Goal: Check status

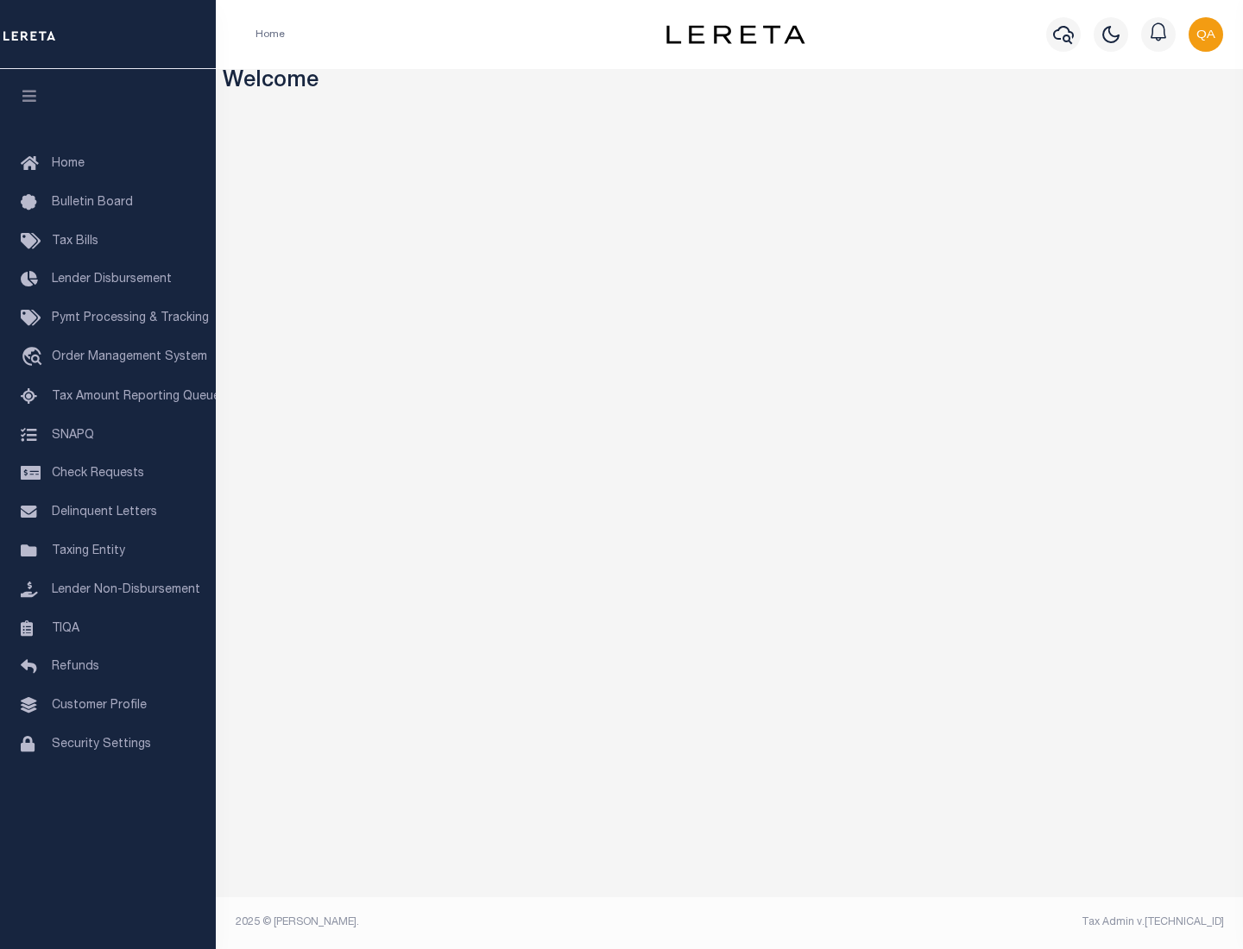
click at [108, 474] on span "Check Requests" at bounding box center [98, 474] width 92 height 12
select select "50"
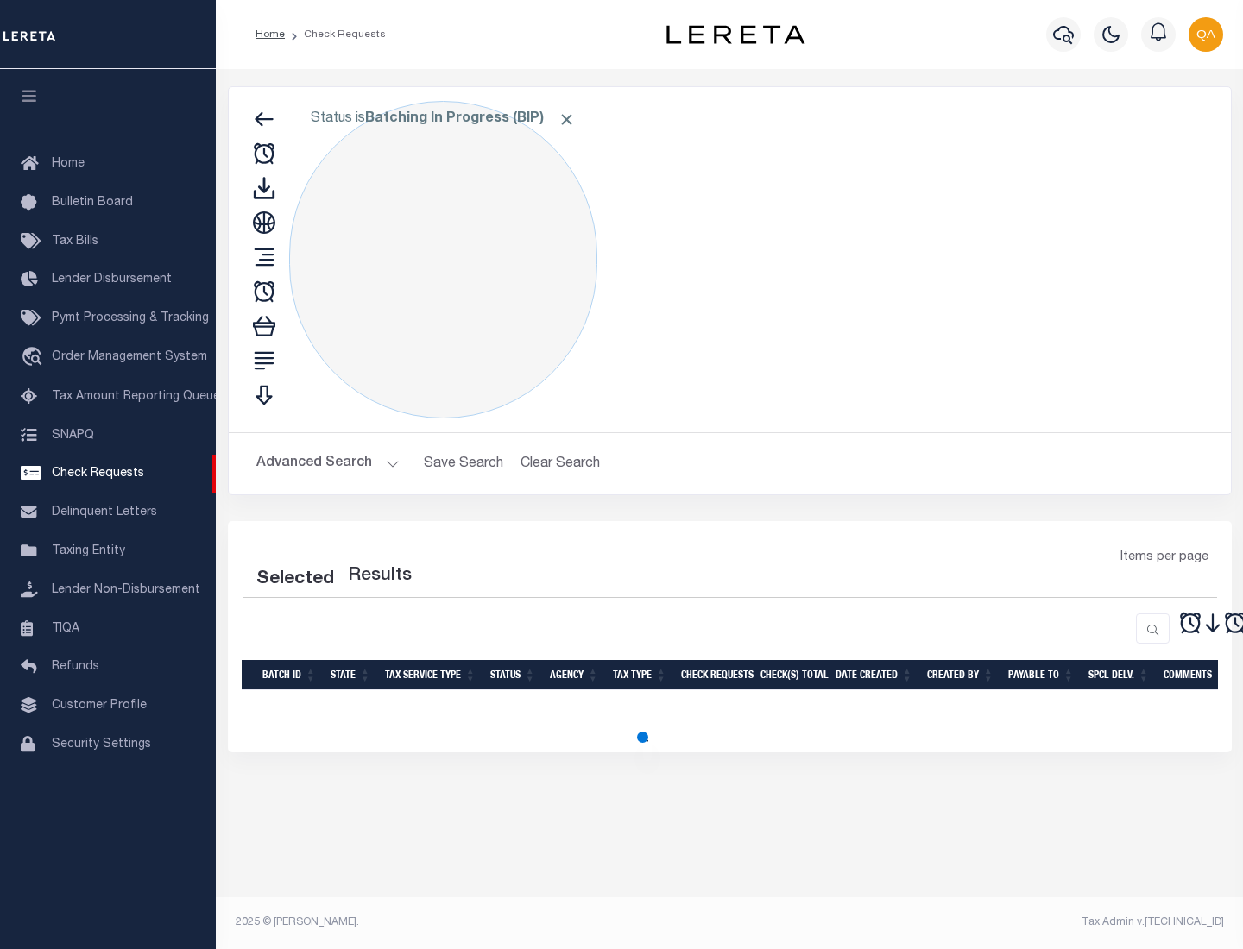
select select "50"
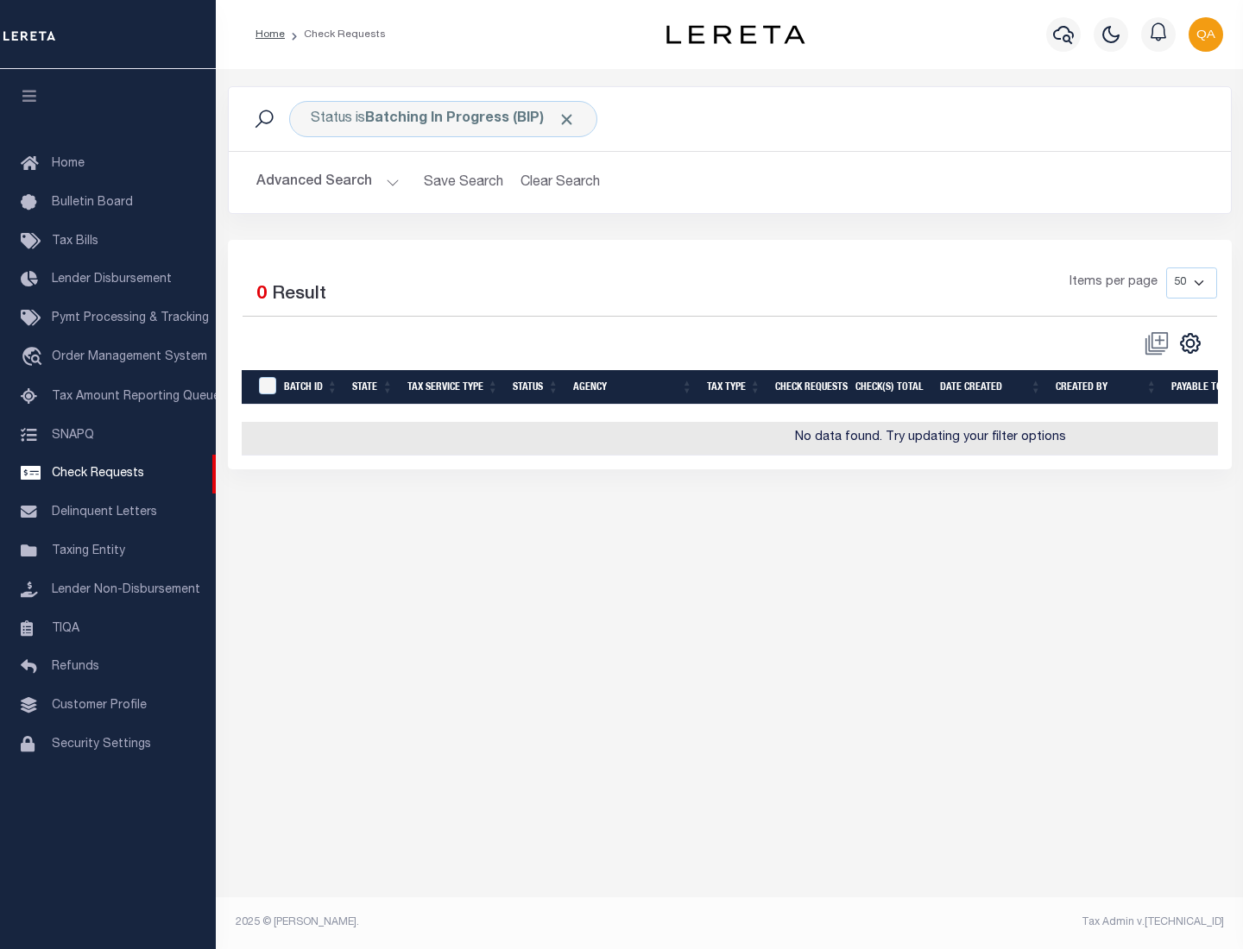
click at [567, 119] on span "Click to Remove" at bounding box center [567, 119] width 18 height 18
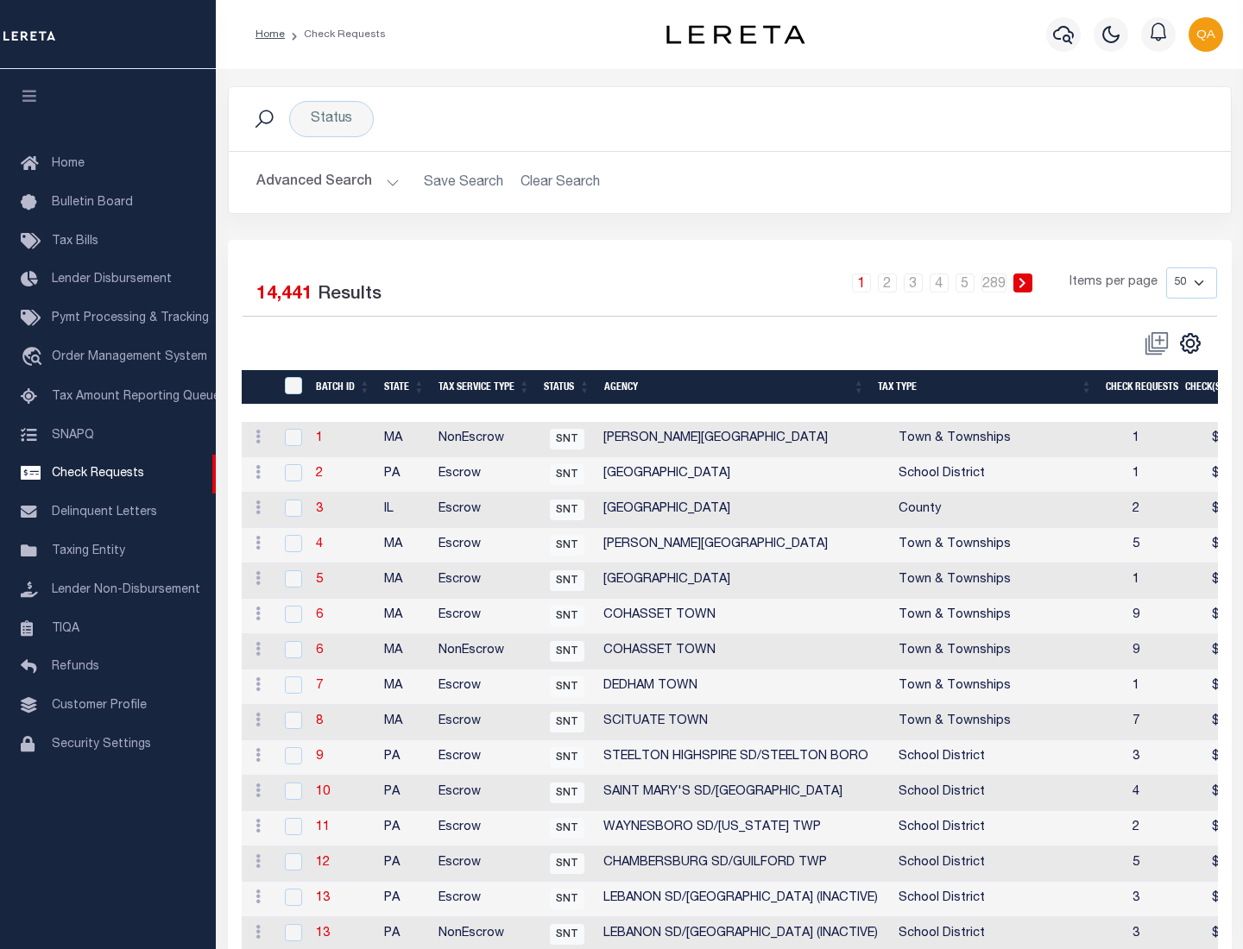
scroll to position [832, 0]
